Goal: Answer question/provide support

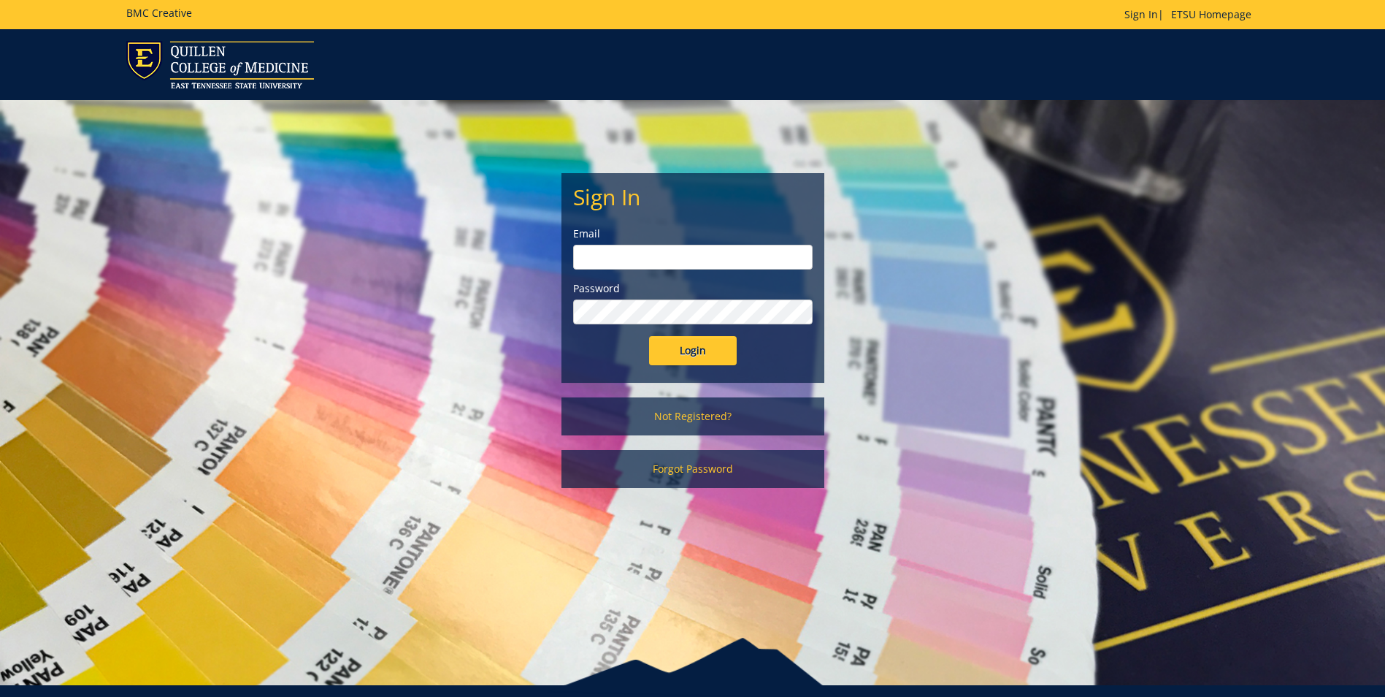
click at [770, 253] on input "email" at bounding box center [693, 257] width 240 height 25
type input "robinettejb@etsu.edu"
click at [649, 336] on input "Login" at bounding box center [693, 350] width 88 height 29
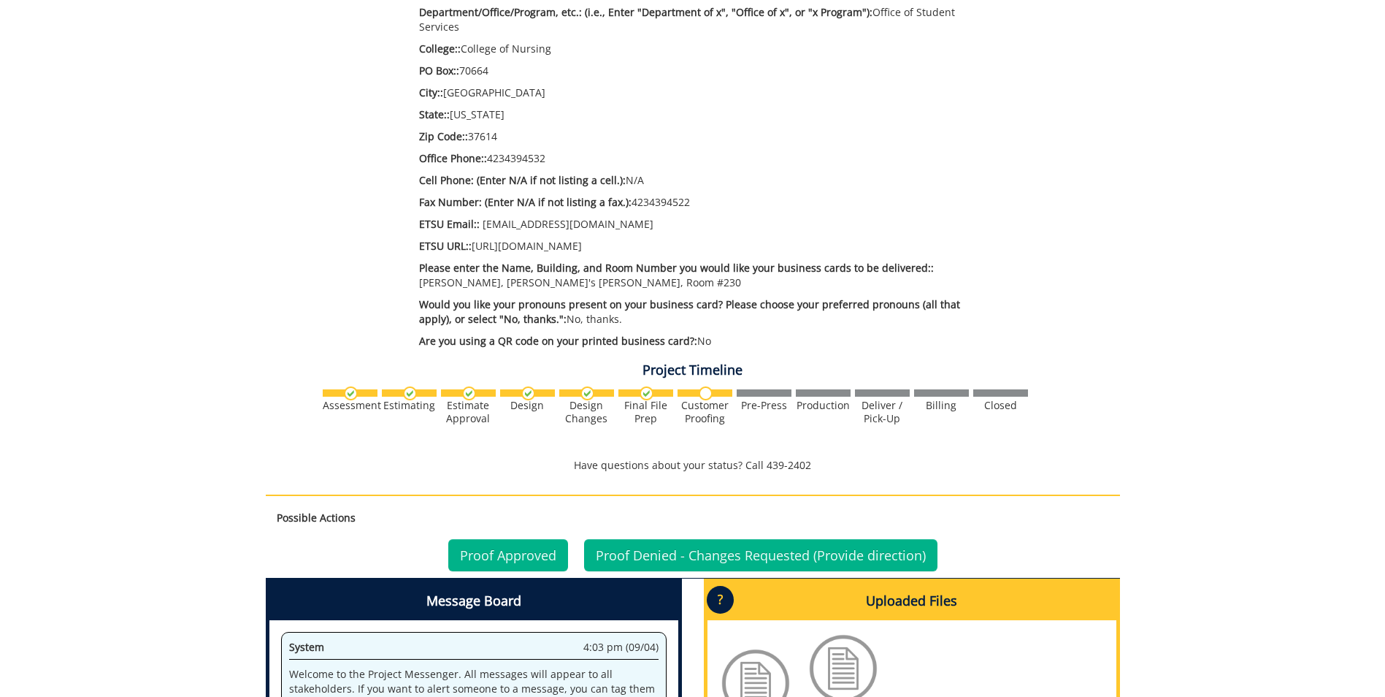
scroll to position [730, 0]
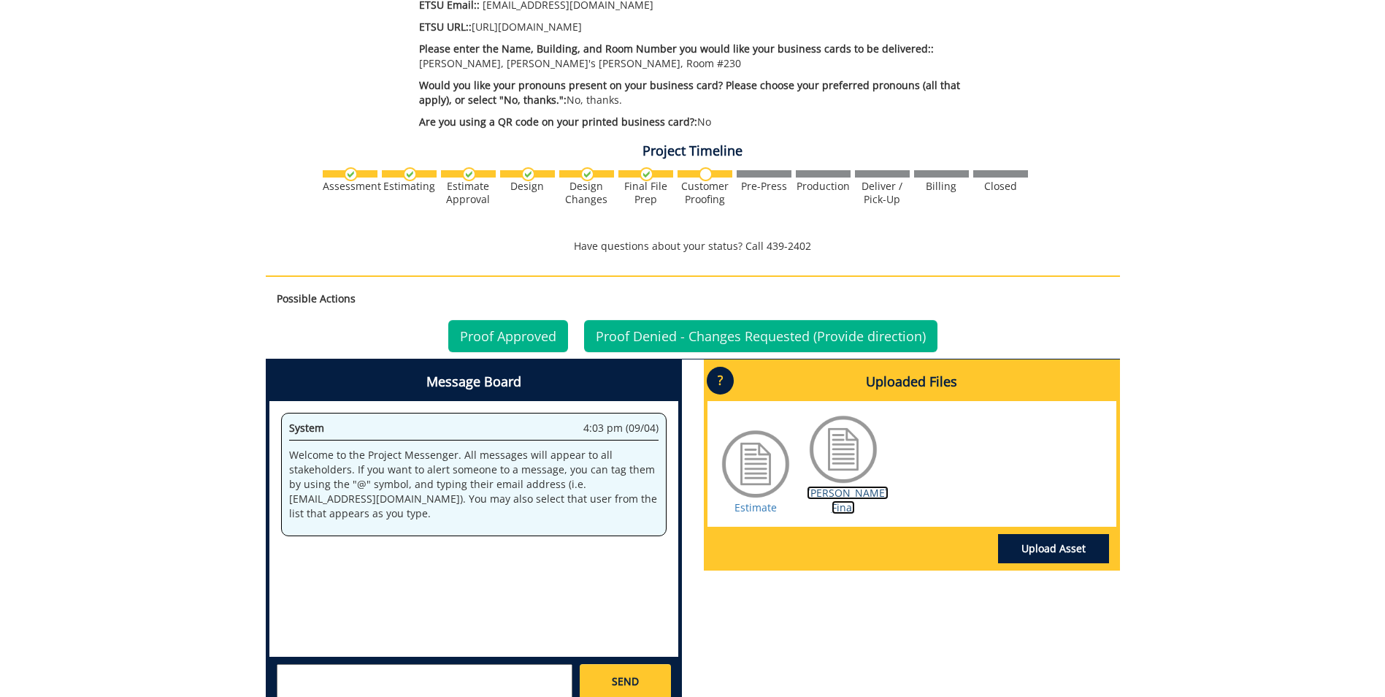
click at [836, 489] on link "Ferguson BC Final" at bounding box center [848, 500] width 82 height 28
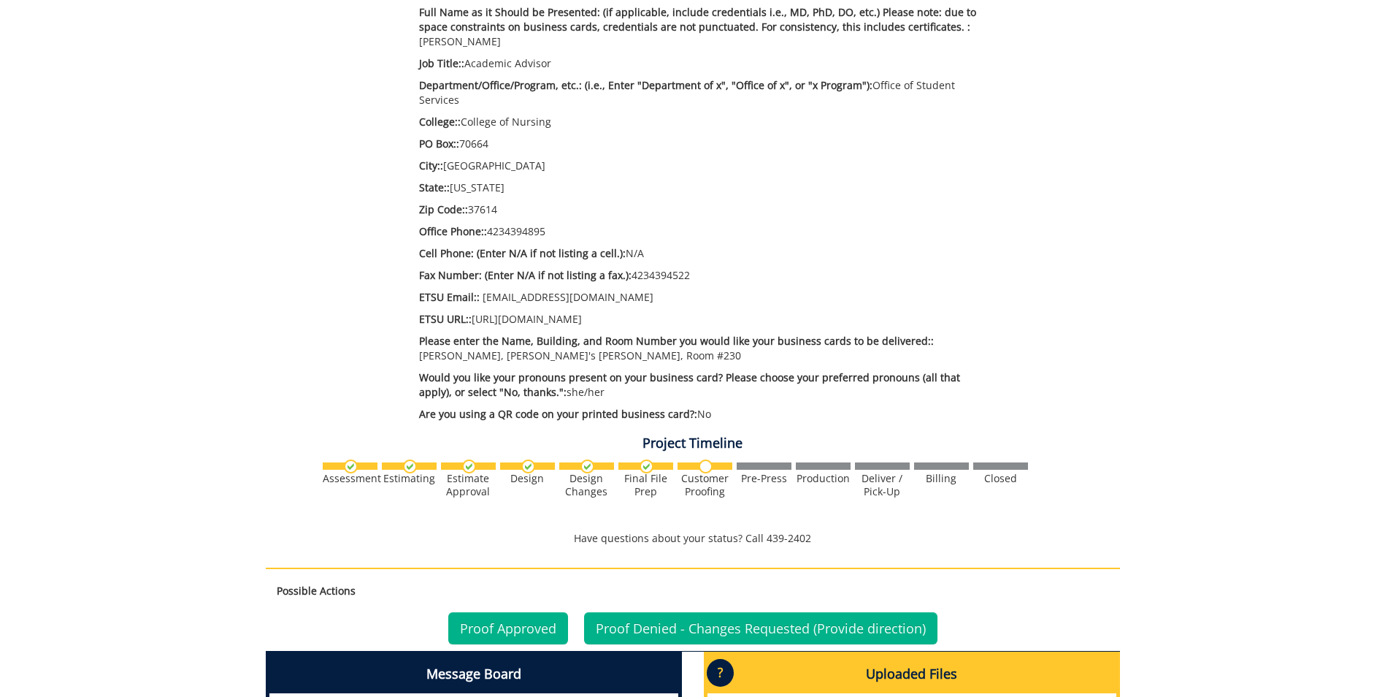
scroll to position [584, 0]
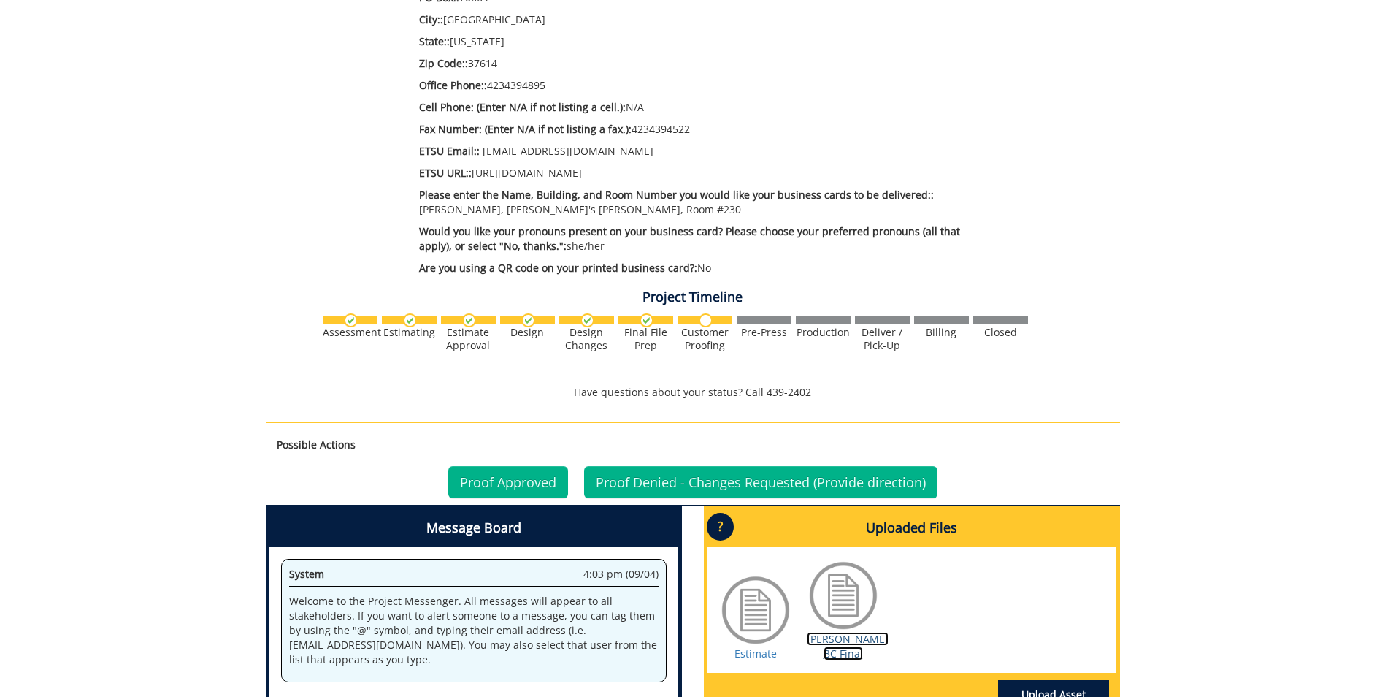
click at [846, 632] on link "Robinette-Looney BC Final" at bounding box center [848, 646] width 82 height 28
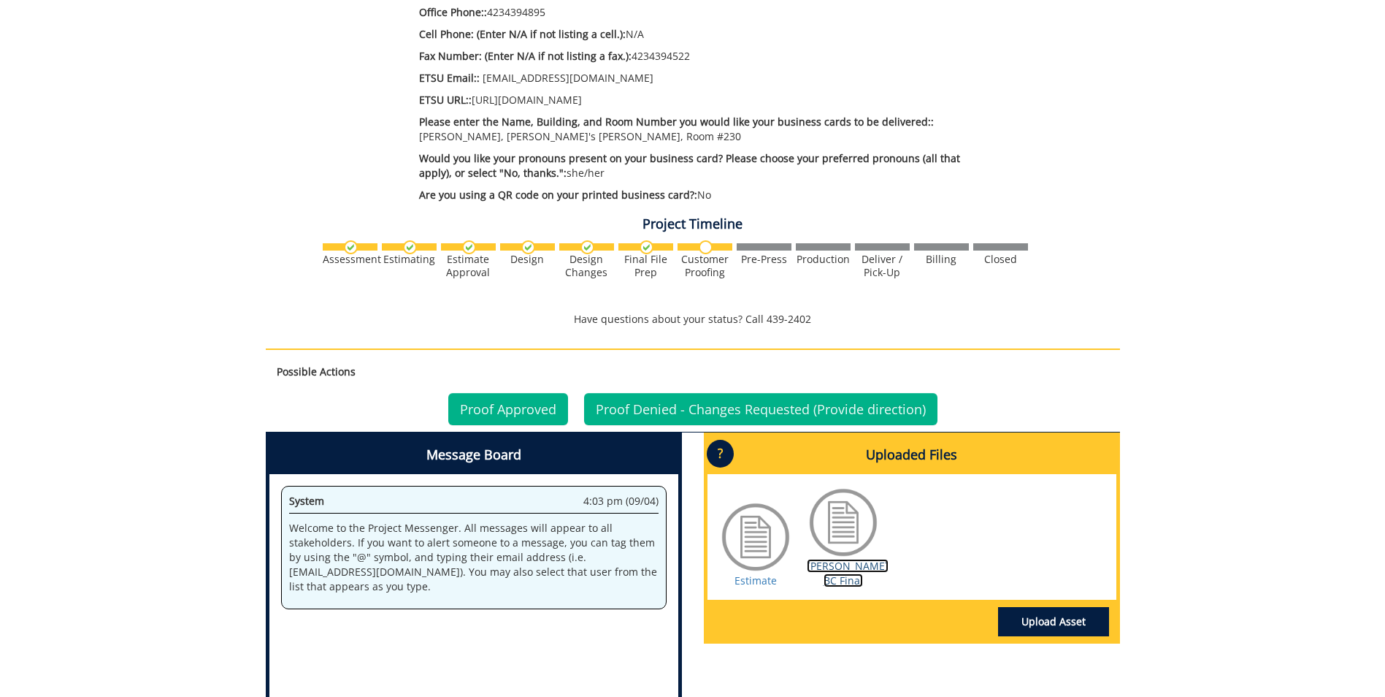
click at [846, 575] on link "Robinette-Looney BC Final" at bounding box center [848, 573] width 82 height 28
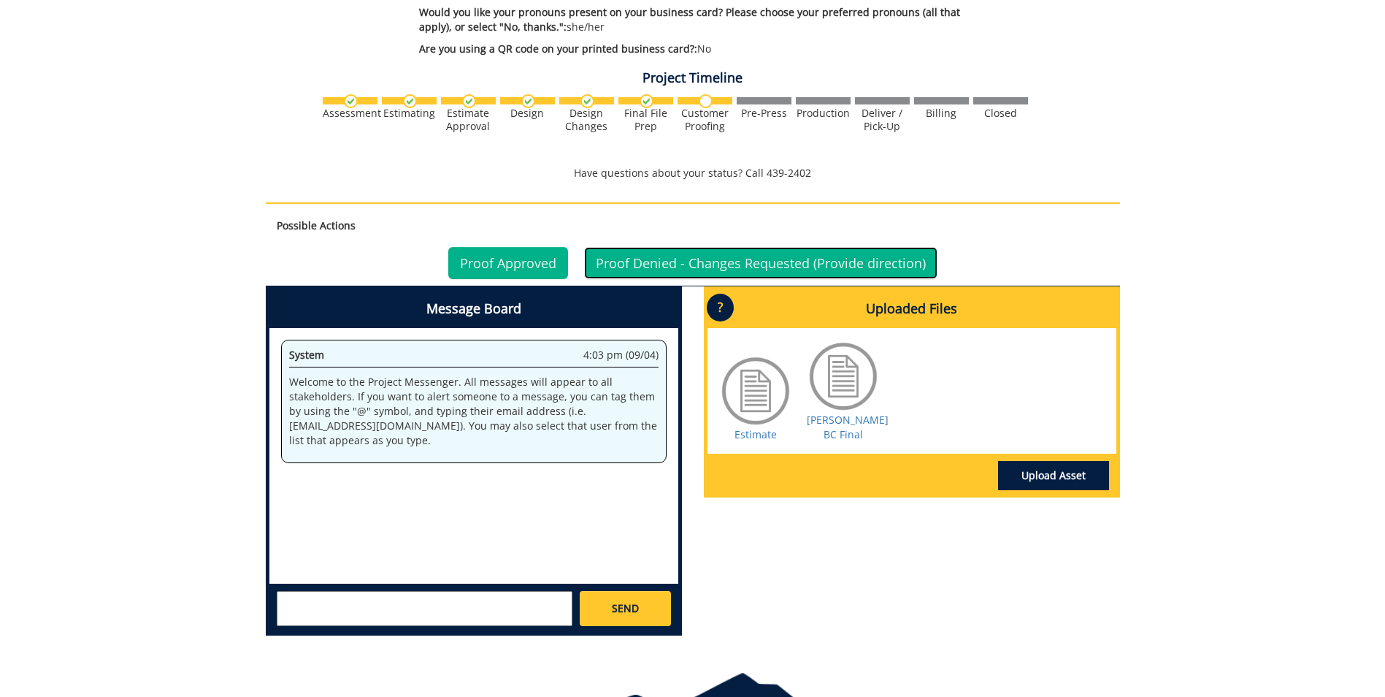
click at [666, 247] on link "Proof Denied - Changes Requested (Provide direction)" at bounding box center [760, 263] width 353 height 32
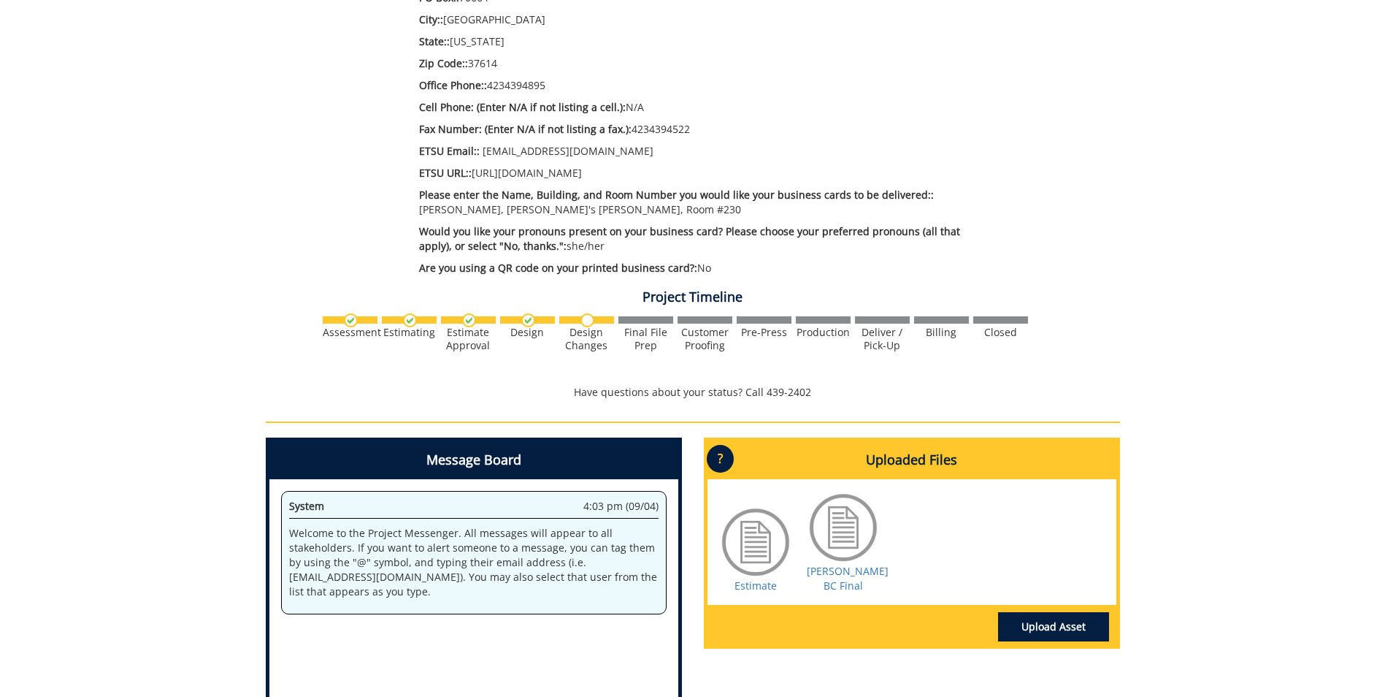
scroll to position [813, 0]
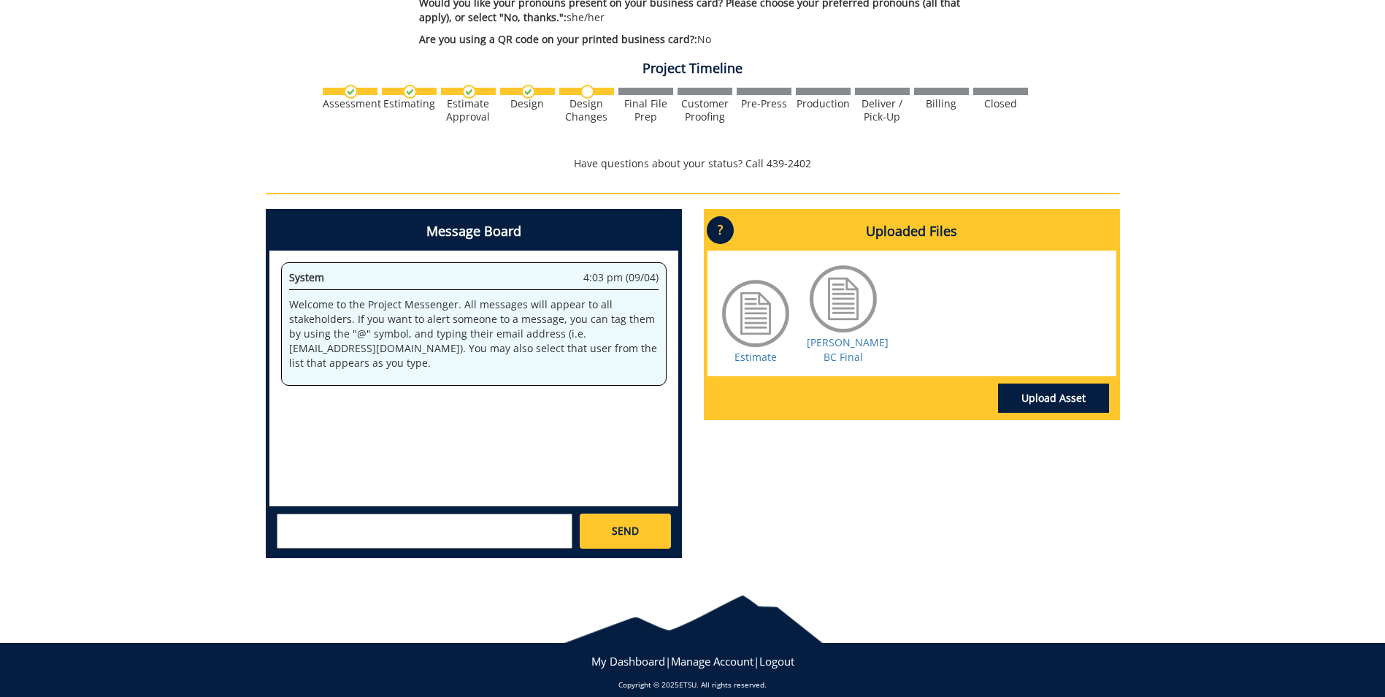
click at [476, 506] on div "SEND" at bounding box center [473, 530] width 409 height 48
click at [478, 513] on textarea at bounding box center [425, 530] width 296 height 35
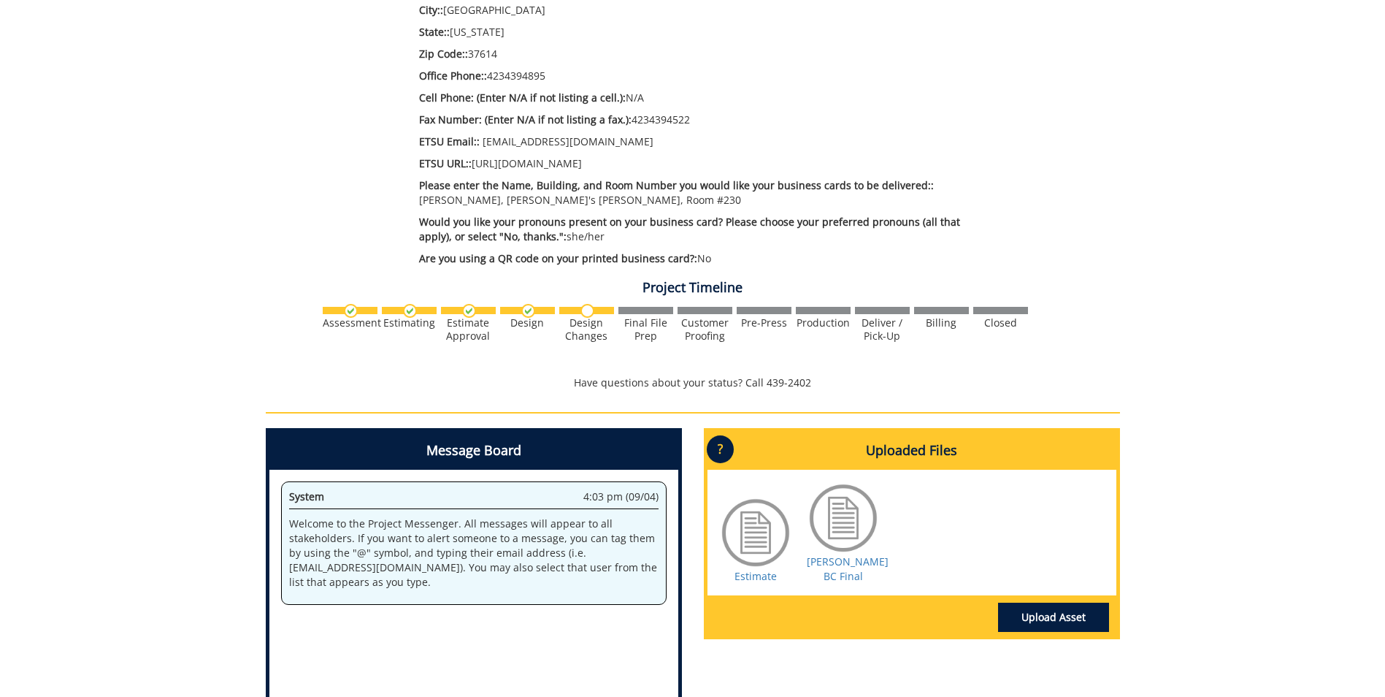
scroll to position [521, 0]
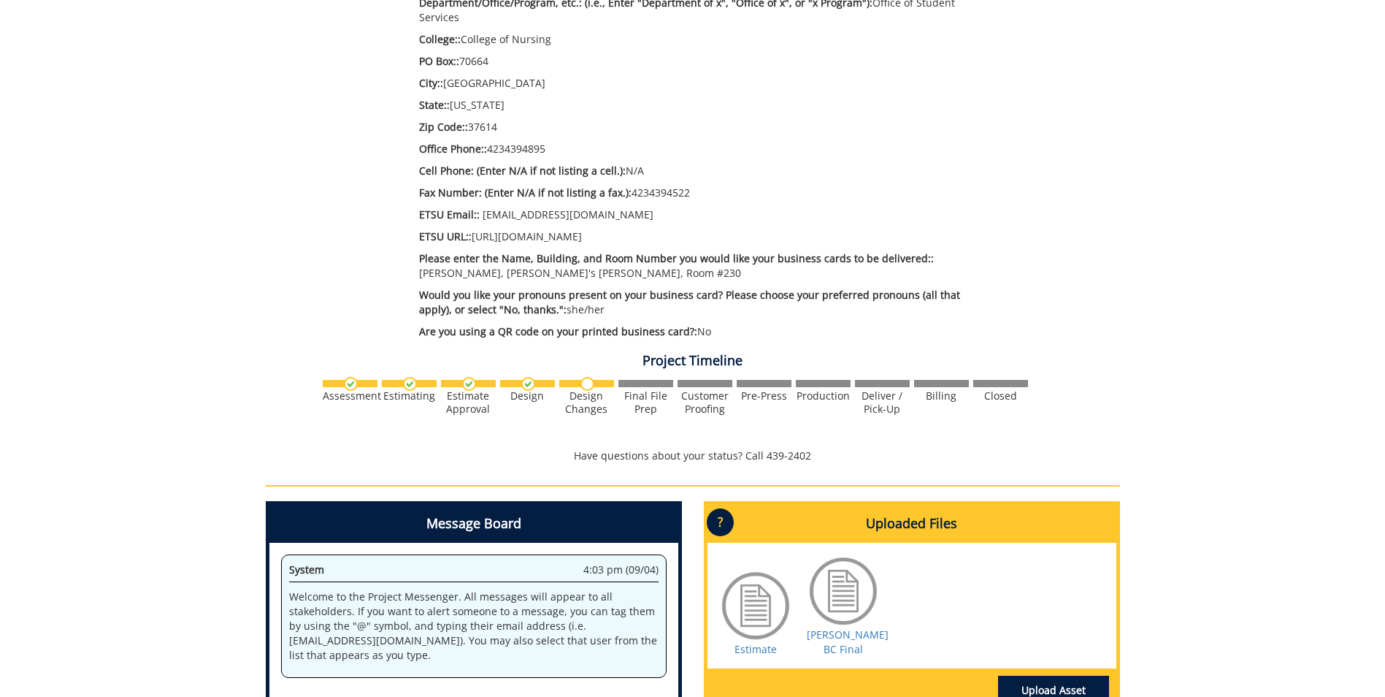
type textarea "My phone number is 423-439-4895, not 94. That is the only error I see. Thank yo…"
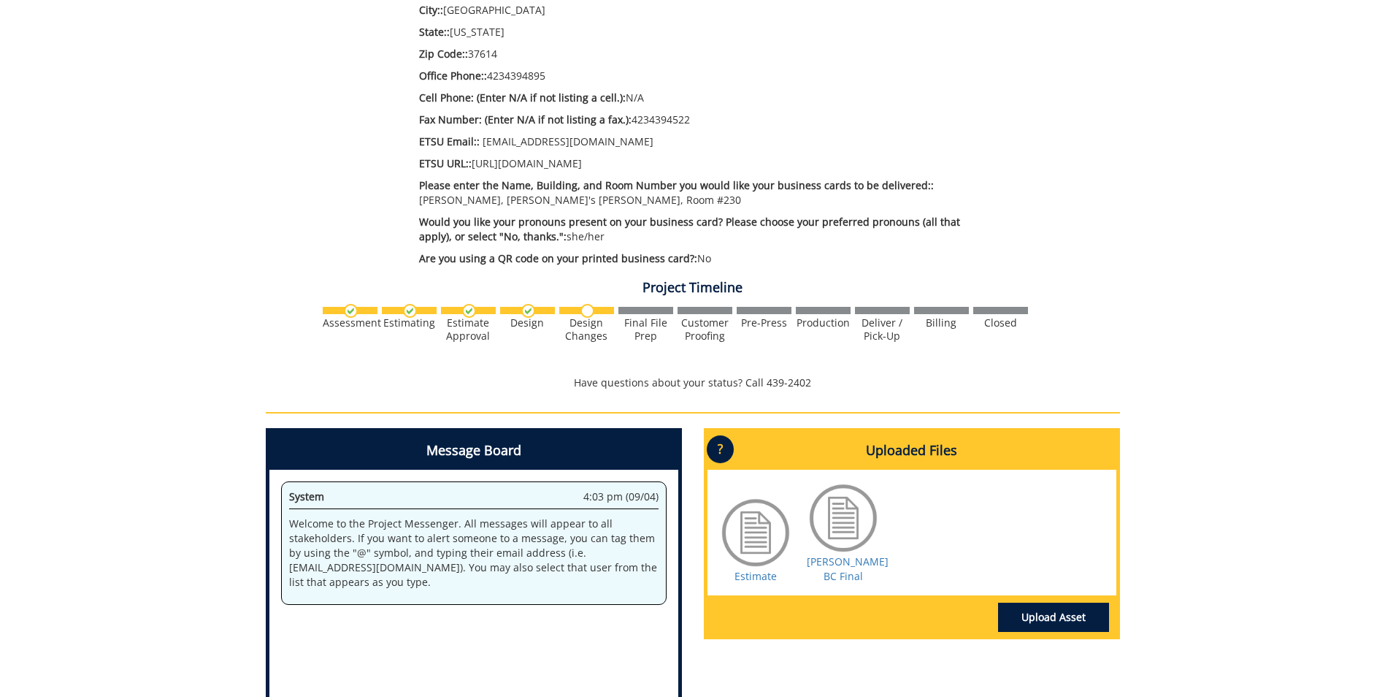
scroll to position [813, 0]
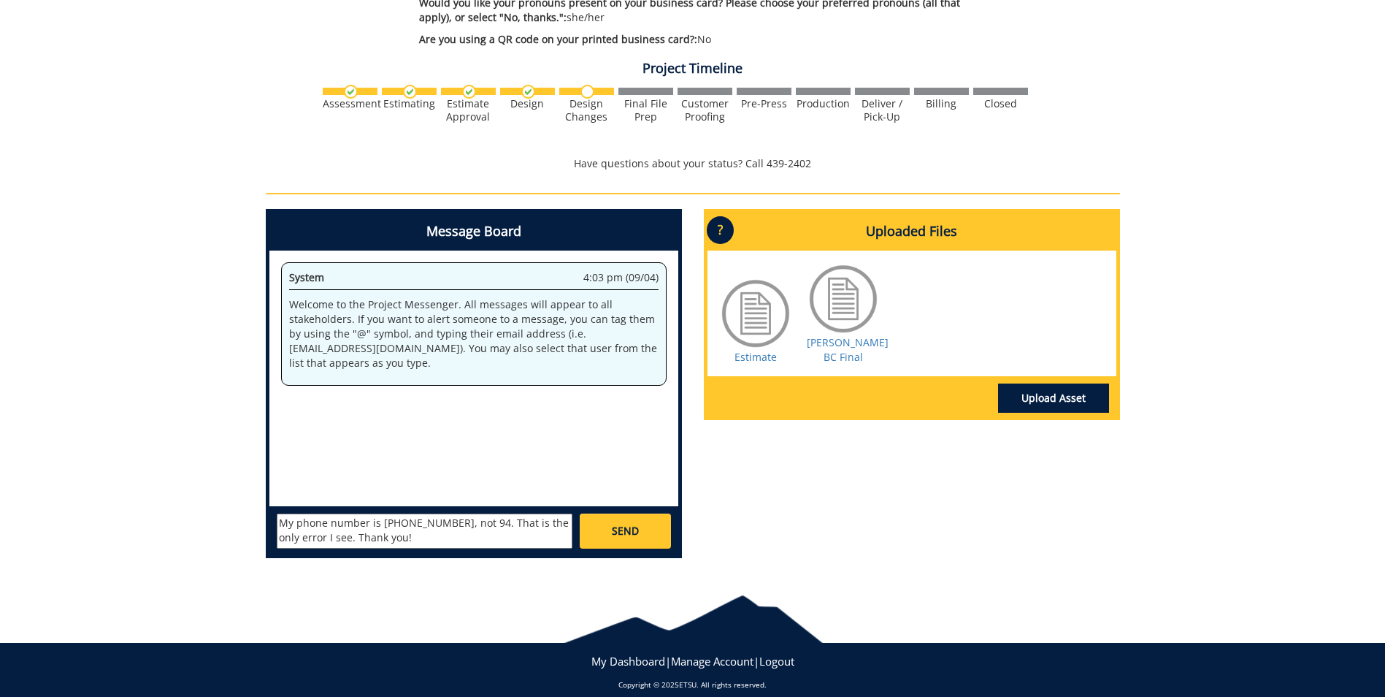
click at [649, 537] on div "My phone number is 423-439-4895, not 94. That is the only error I see. Thank yo…" at bounding box center [473, 530] width 409 height 48
click at [649, 529] on link "SEND" at bounding box center [625, 530] width 91 height 35
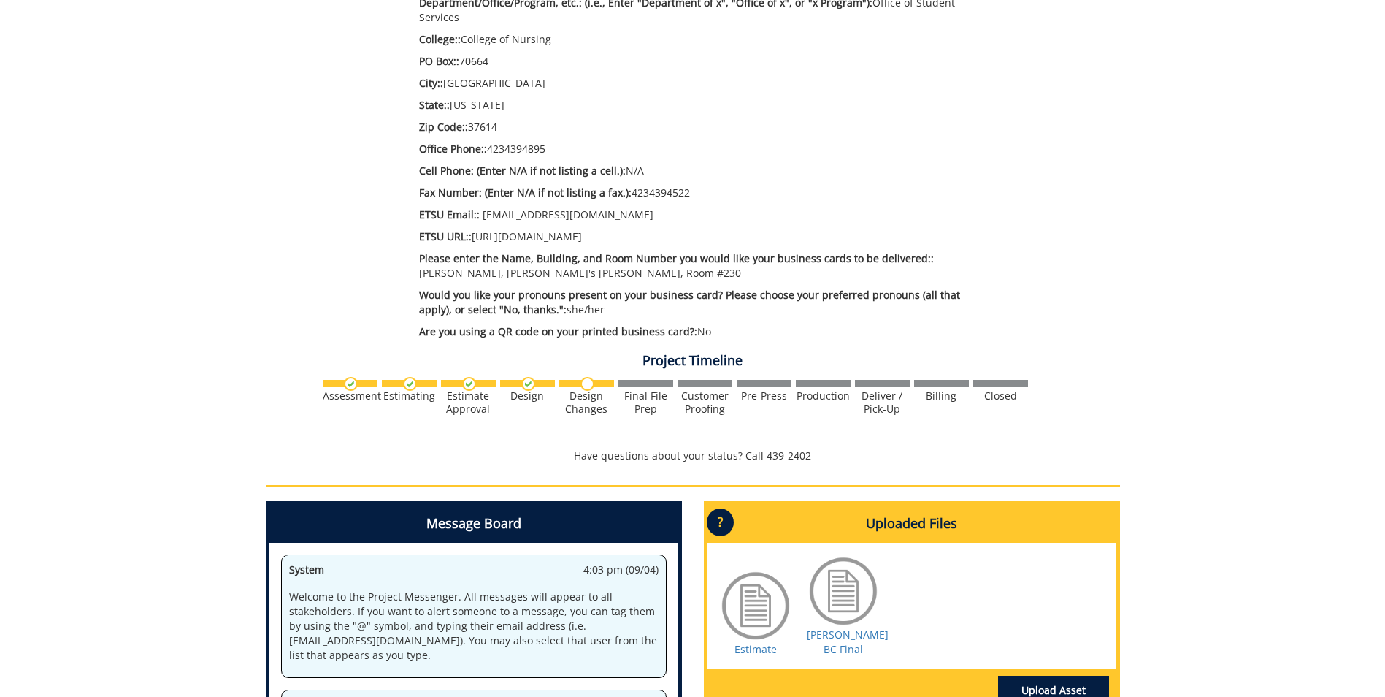
scroll to position [302, 0]
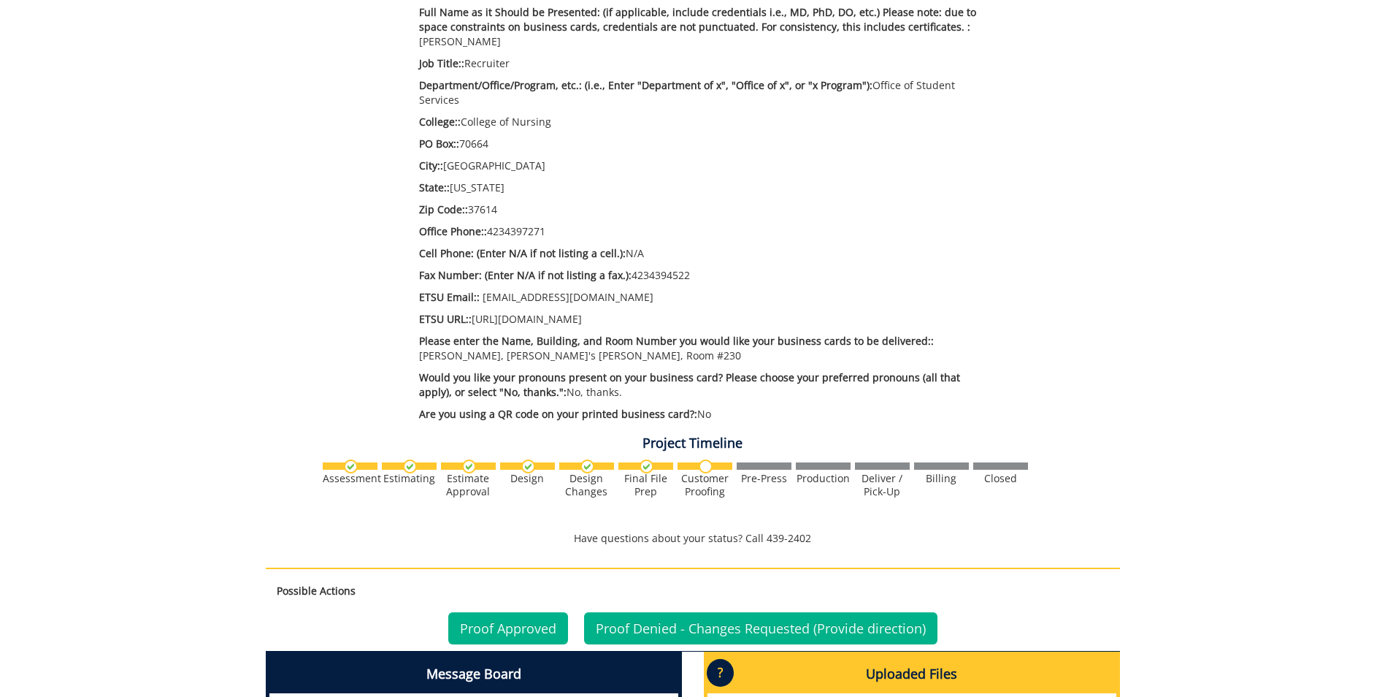
scroll to position [730, 0]
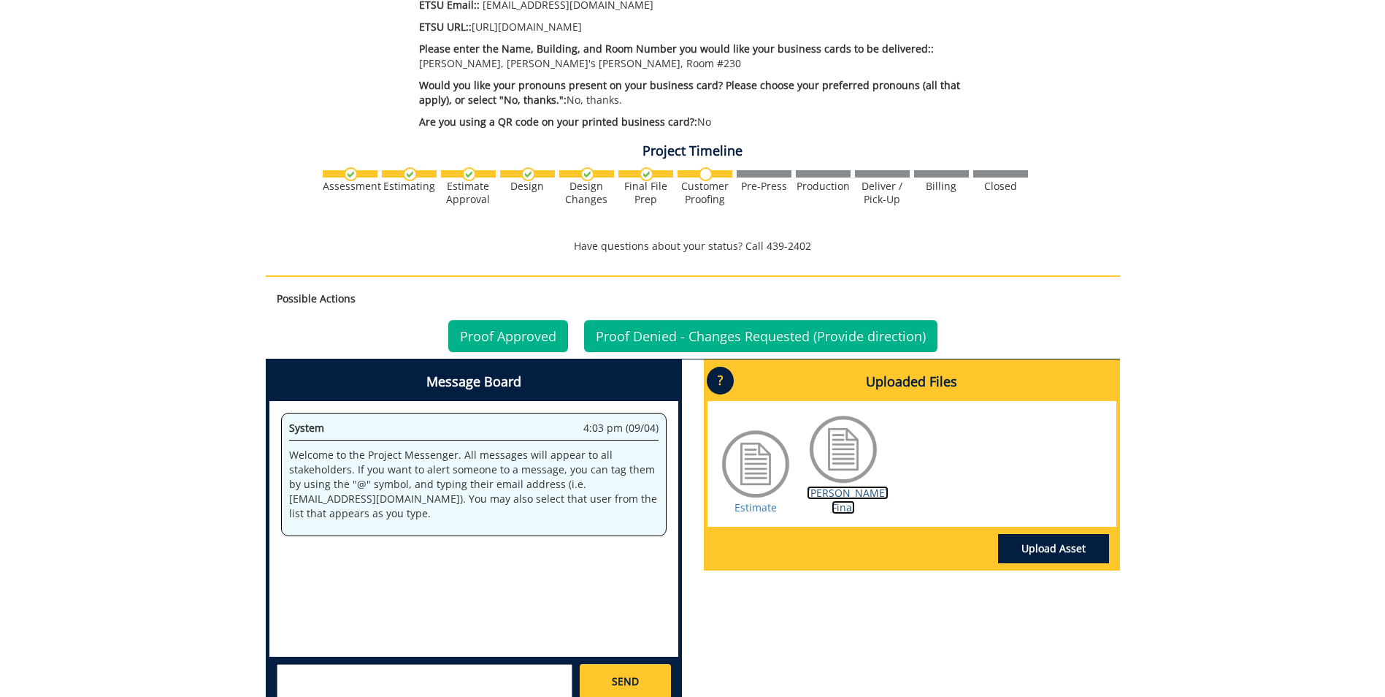
click at [823, 486] on link "[PERSON_NAME] Final" at bounding box center [848, 500] width 82 height 28
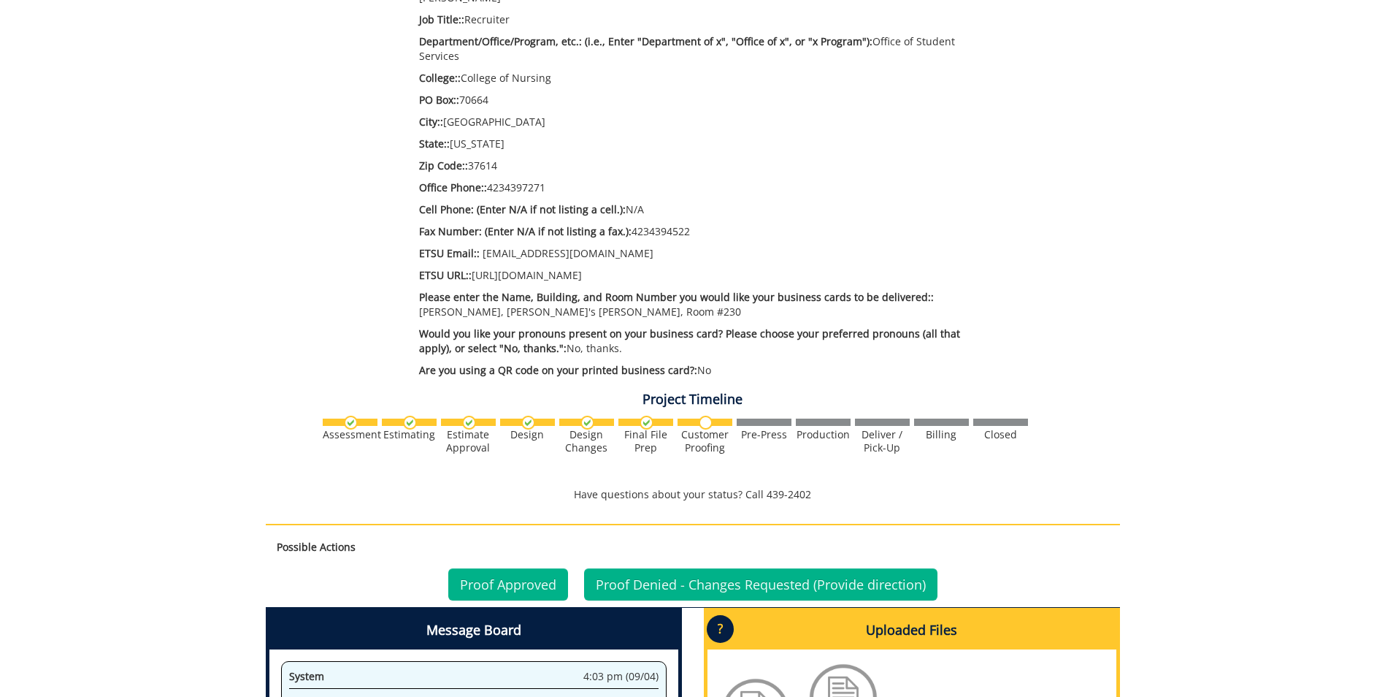
scroll to position [0, 0]
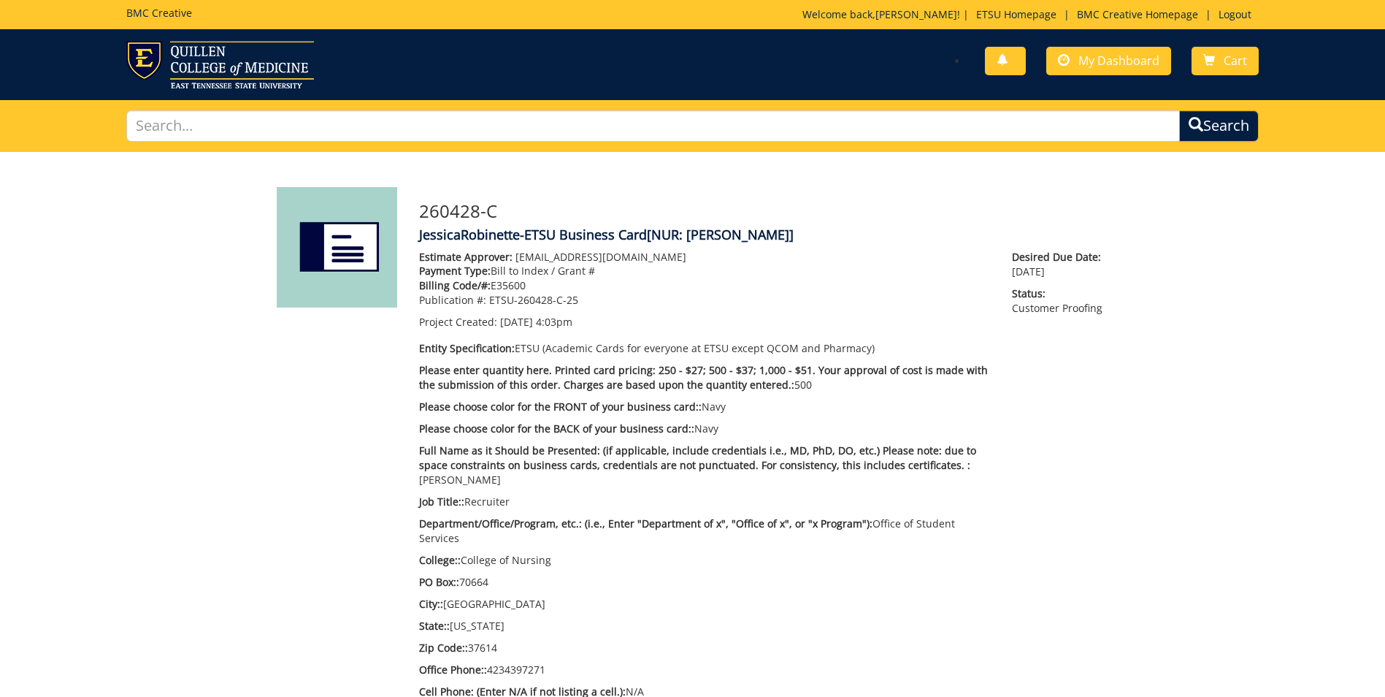
drag, startPoint x: 715, startPoint y: 544, endPoint x: 699, endPoint y: 296, distance: 248.8
